Goal: Information Seeking & Learning: Learn about a topic

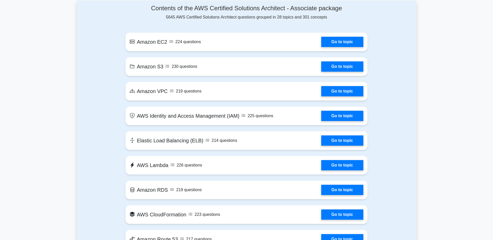
scroll to position [286, 0]
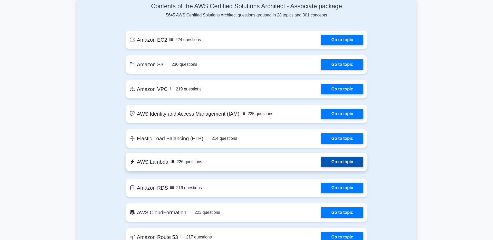
click at [337, 162] on link "Go to topic" at bounding box center [342, 162] width 42 height 10
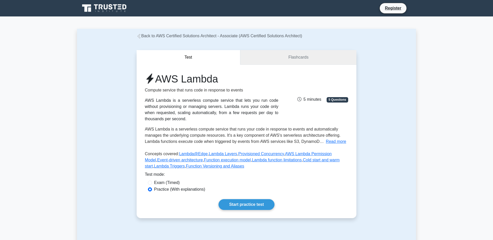
click at [292, 57] on link "Flashcards" at bounding box center [298, 57] width 116 height 15
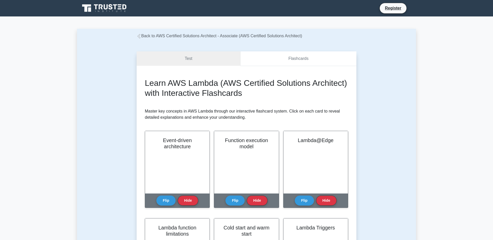
click at [292, 57] on link "Flashcards" at bounding box center [298, 58] width 116 height 15
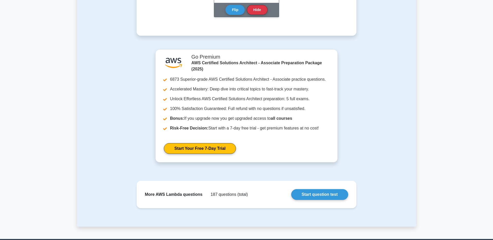
scroll to position [452, 0]
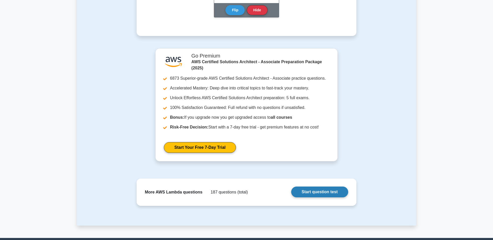
click at [313, 196] on link "Start question test" at bounding box center [319, 192] width 57 height 11
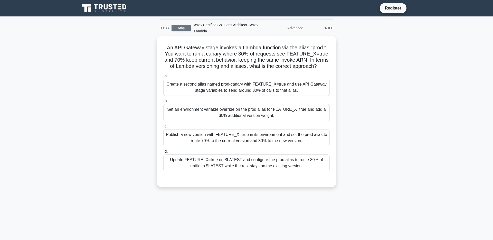
click at [184, 29] on link "Stop" at bounding box center [181, 28] width 19 height 6
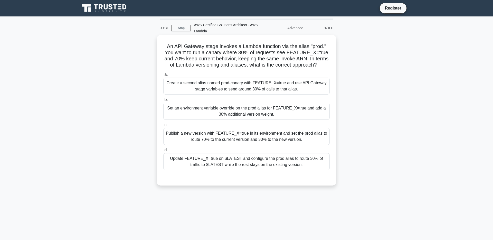
click at [201, 82] on div "Create a second alias named prod-canary with FEATURE_X=true and use API Gateway…" at bounding box center [246, 86] width 166 height 17
click at [163, 76] on input "a. Create a second alias named prod-canary with FEATURE_X=true and use API Gate…" at bounding box center [163, 74] width 0 height 3
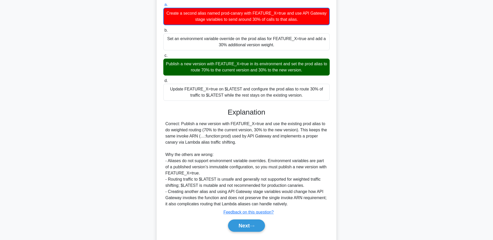
scroll to position [84, 0]
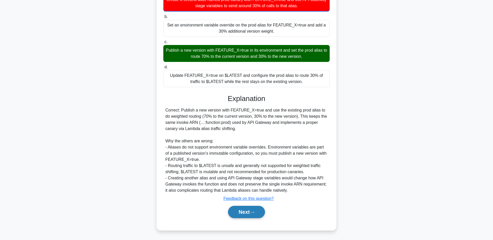
click at [247, 215] on button "Next" at bounding box center [246, 212] width 37 height 12
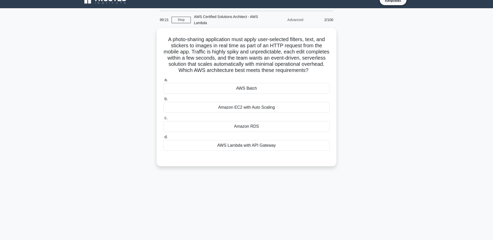
scroll to position [0, 0]
